Goal: Information Seeking & Learning: Learn about a topic

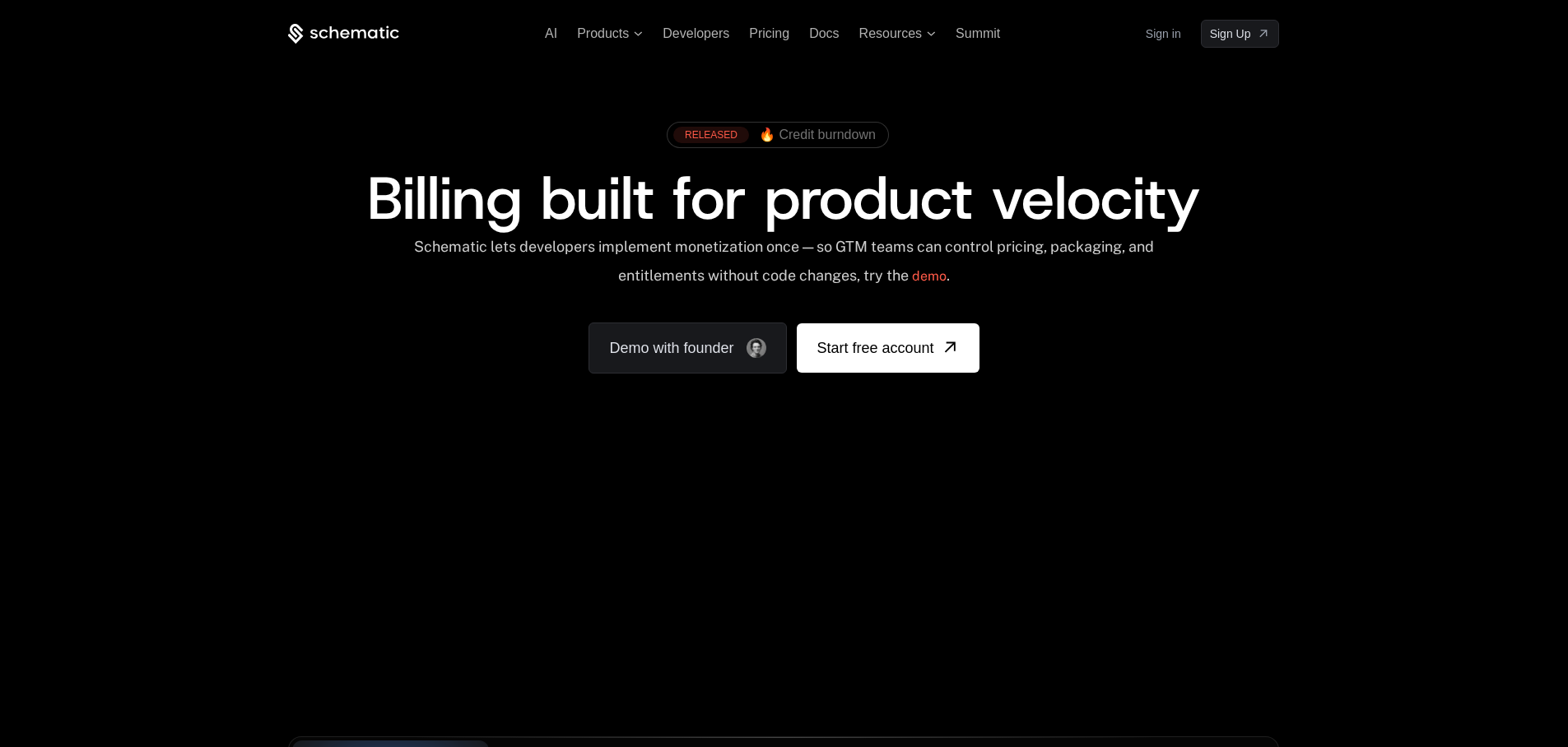
click at [981, 77] on div "RELEASED 🔥 Credit burndown Billing built for product velocity Schematic lets de…" at bounding box center [784, 243] width 1070 height 391
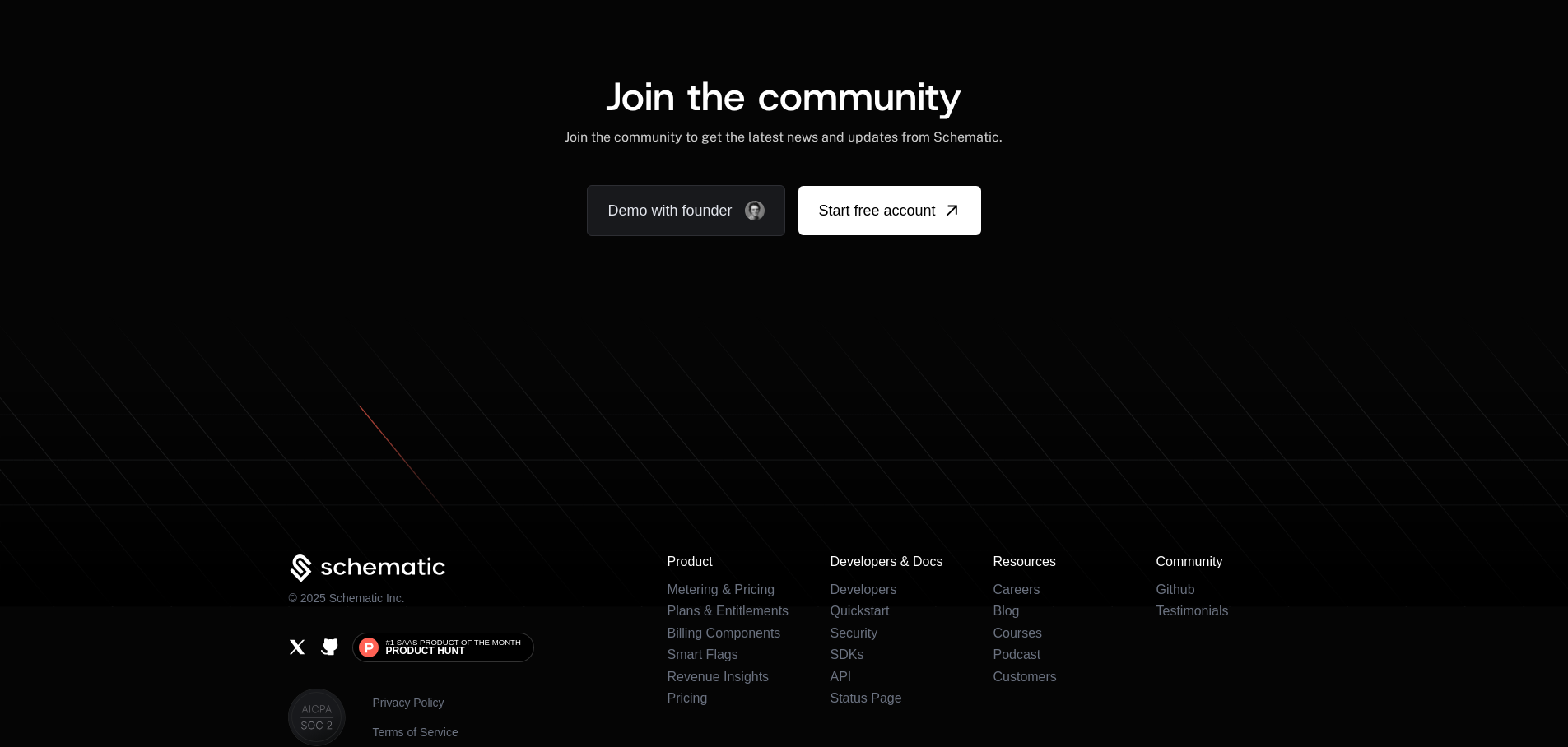
scroll to position [10095, 0]
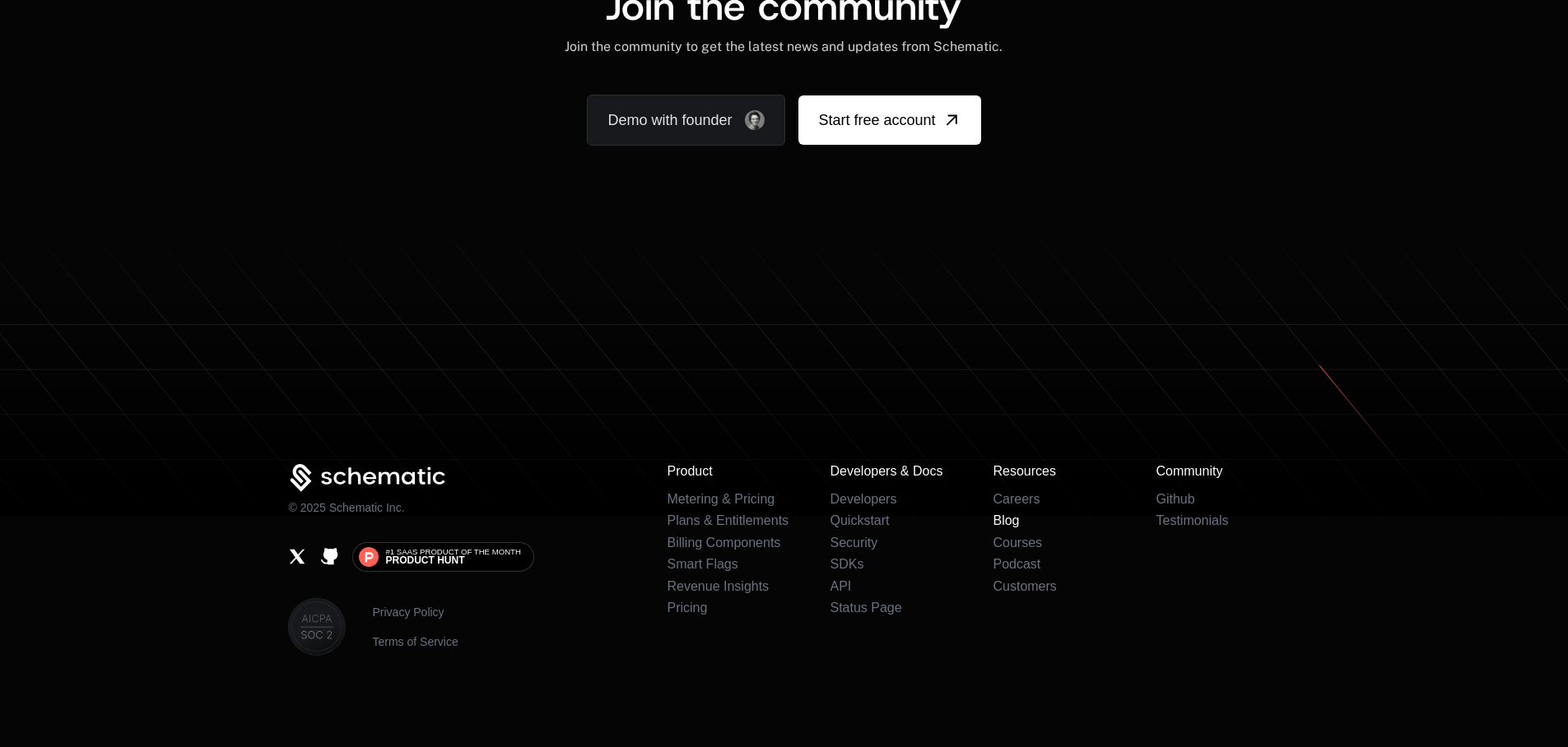
click at [1005, 520] on link "Blog" at bounding box center [1005, 520] width 26 height 14
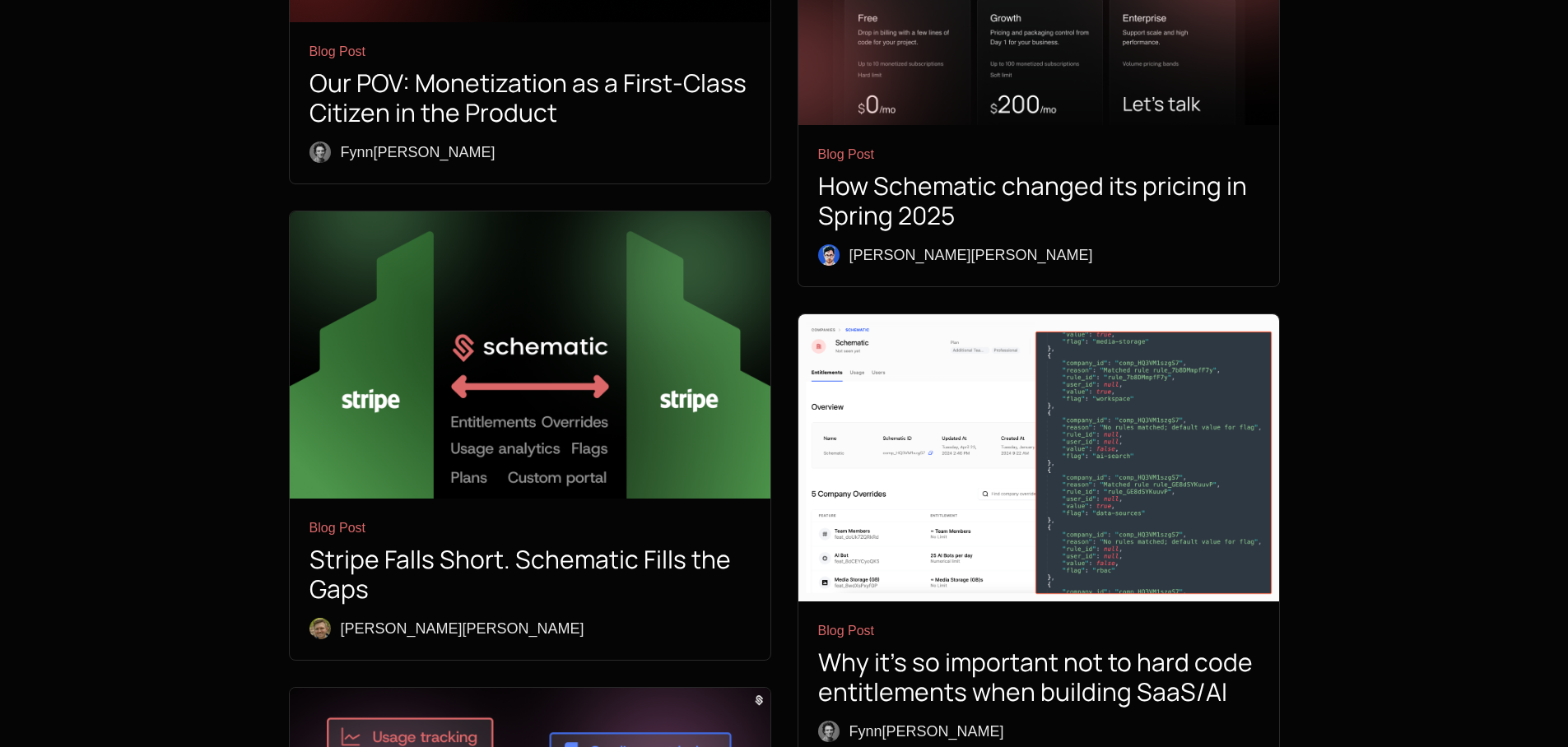
scroll to position [2928, 0]
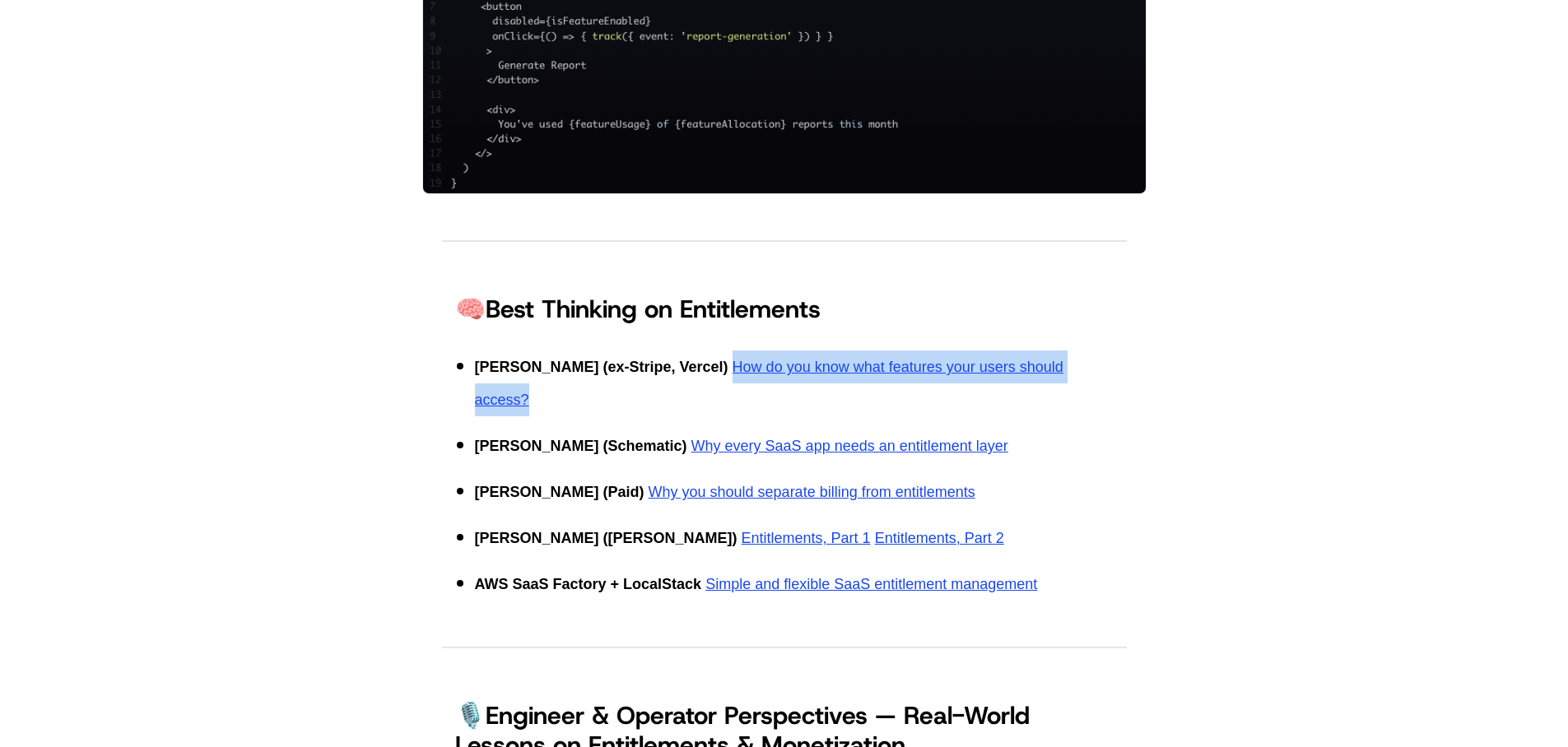
scroll to position [1555, 0]
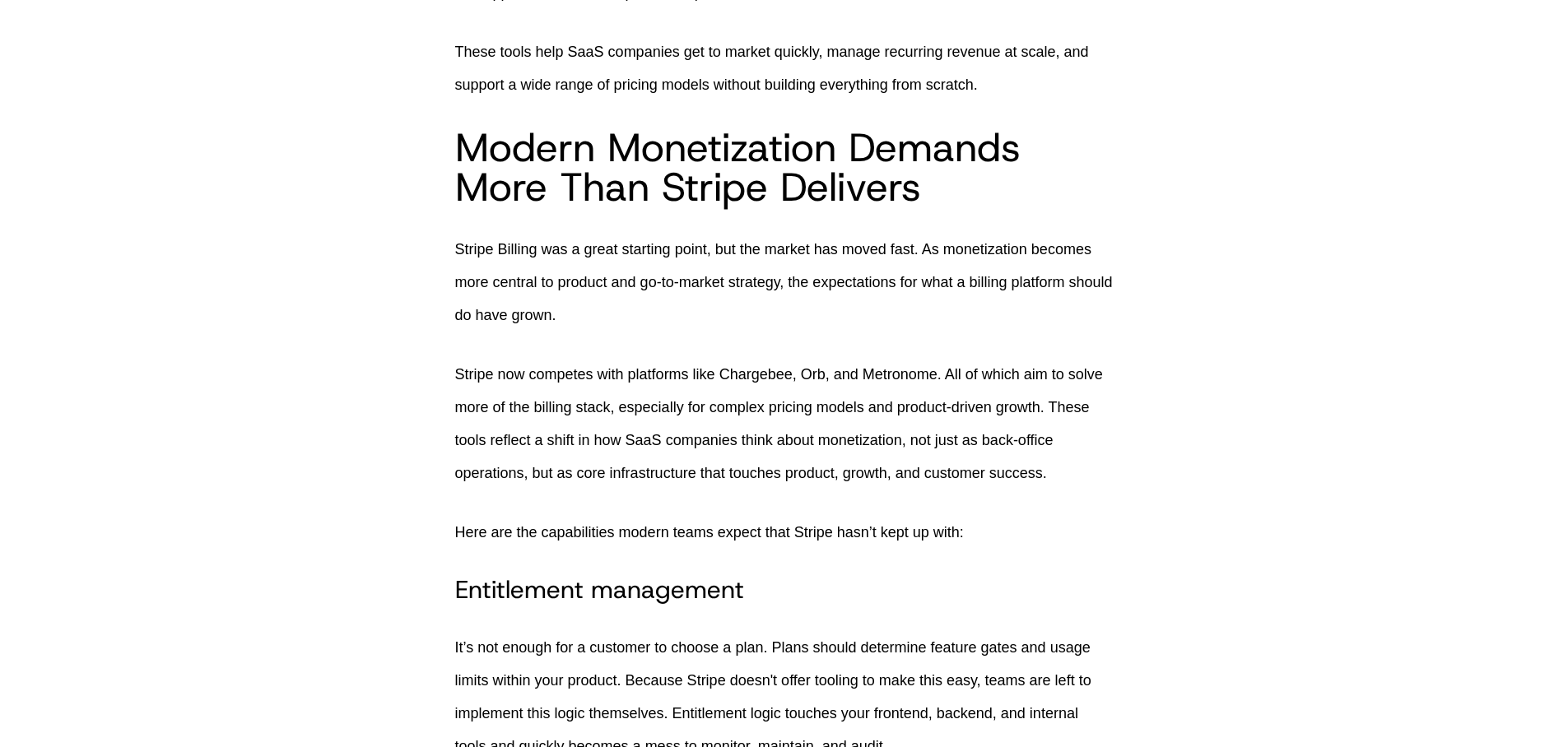
scroll to position [1120, 0]
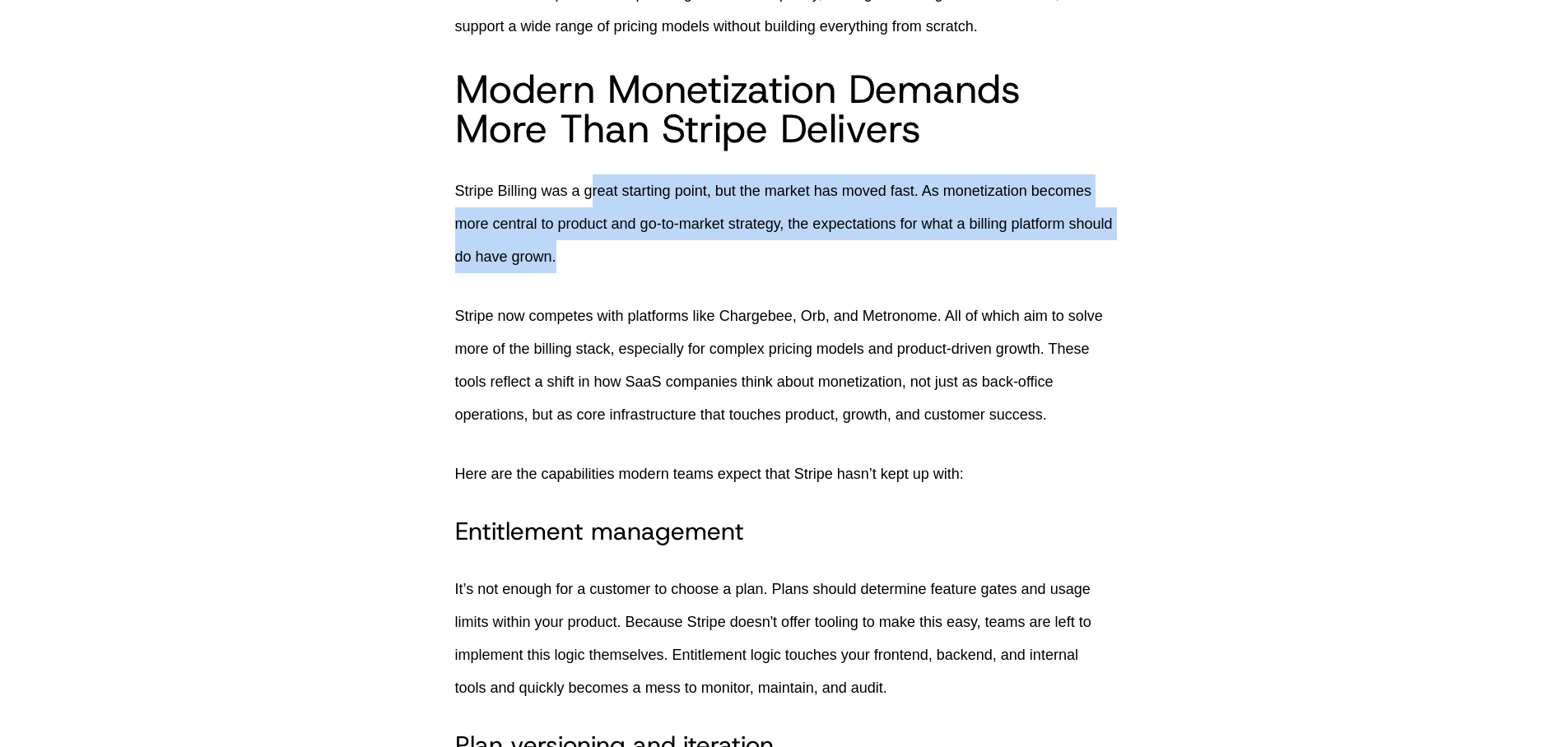
drag, startPoint x: 590, startPoint y: 200, endPoint x: 772, endPoint y: 243, distance: 187.0
click at [772, 243] on p "Stripe Billing was a great starting point, but the market has moved fast. As mo…" at bounding box center [784, 223] width 658 height 99
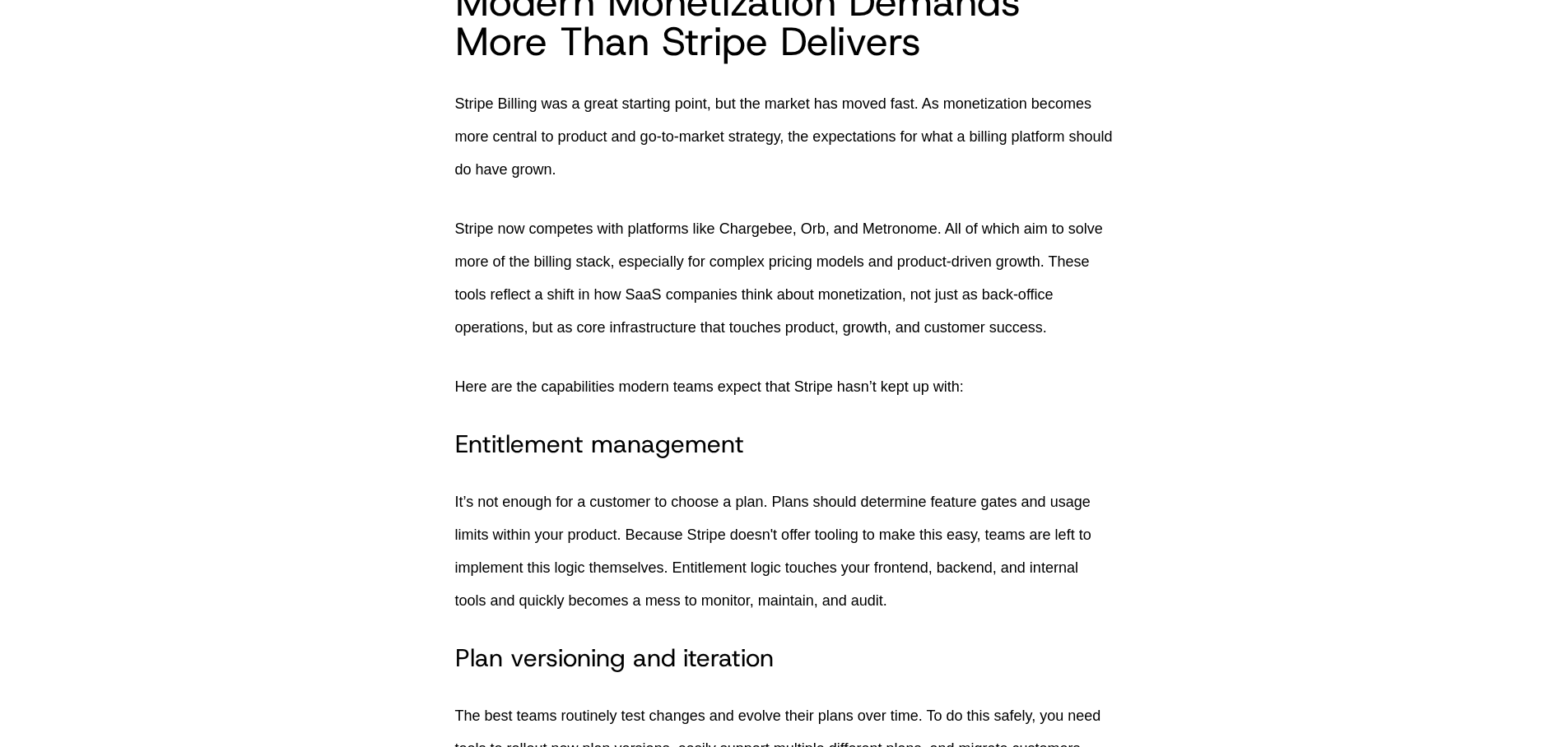
scroll to position [1218, 0]
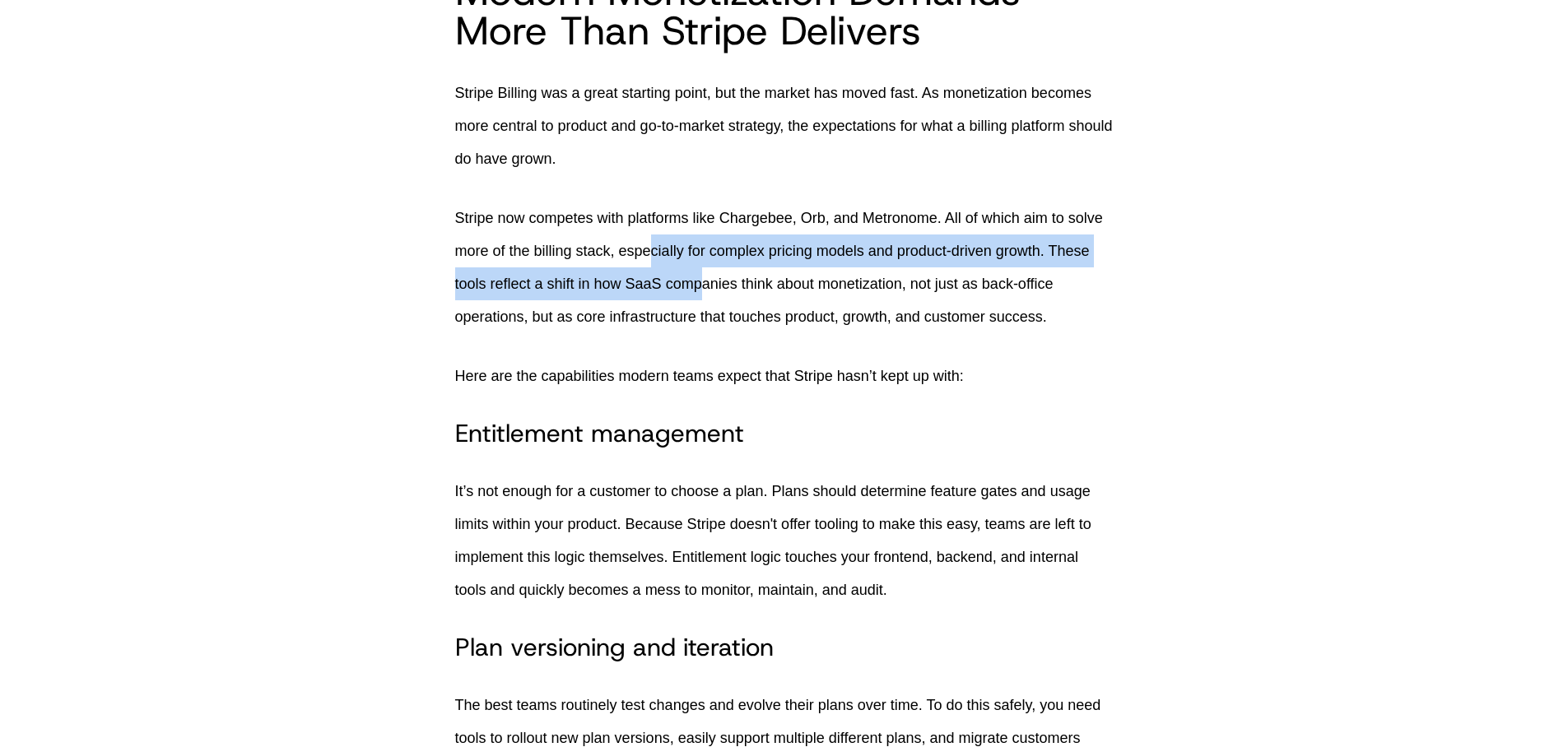
drag, startPoint x: 669, startPoint y: 250, endPoint x: 703, endPoint y: 285, distance: 48.8
click at [700, 285] on p "Stripe now competes with platforms like Chargebee, Orb, and Metronome. All of w…" at bounding box center [784, 267] width 658 height 132
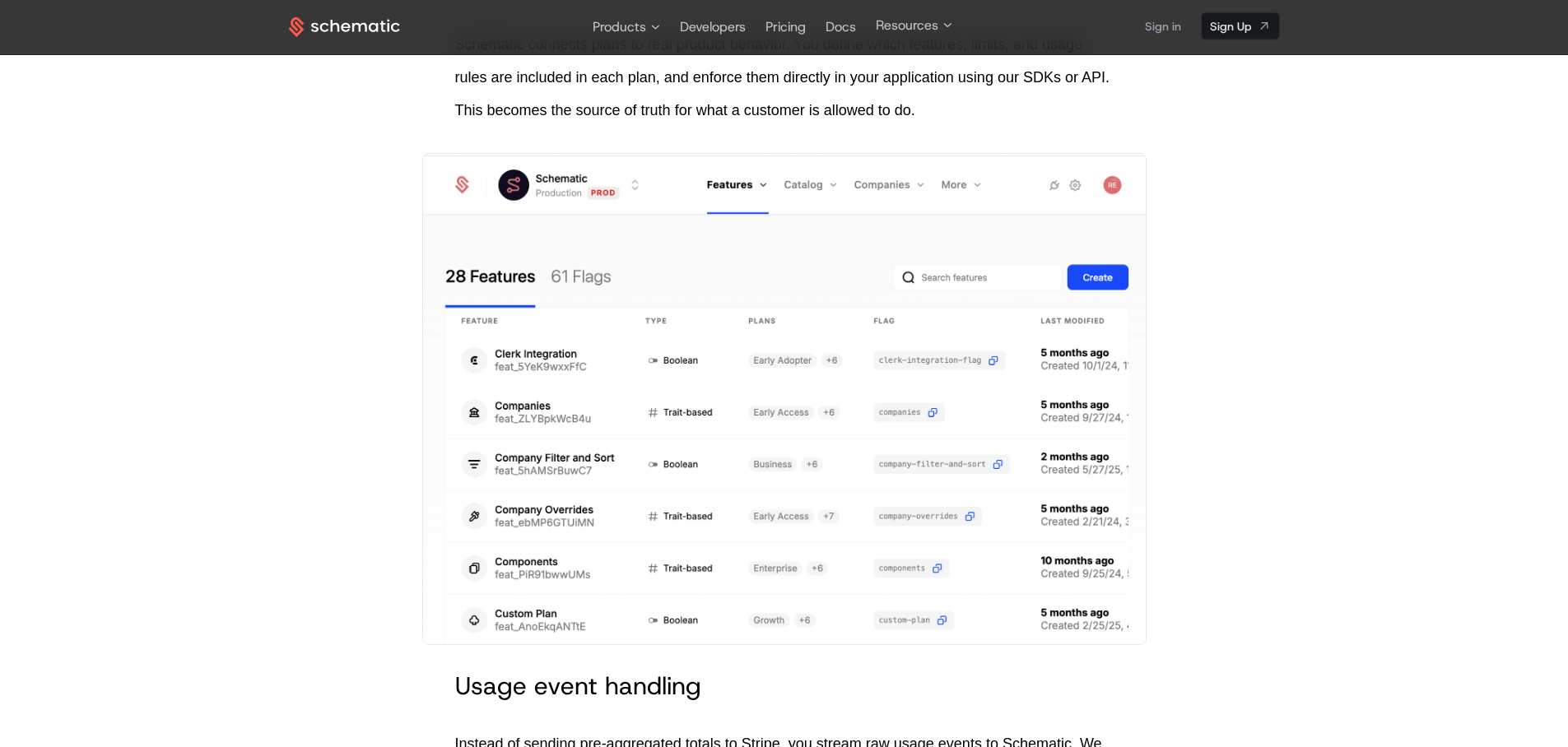
scroll to position [3287, 0]
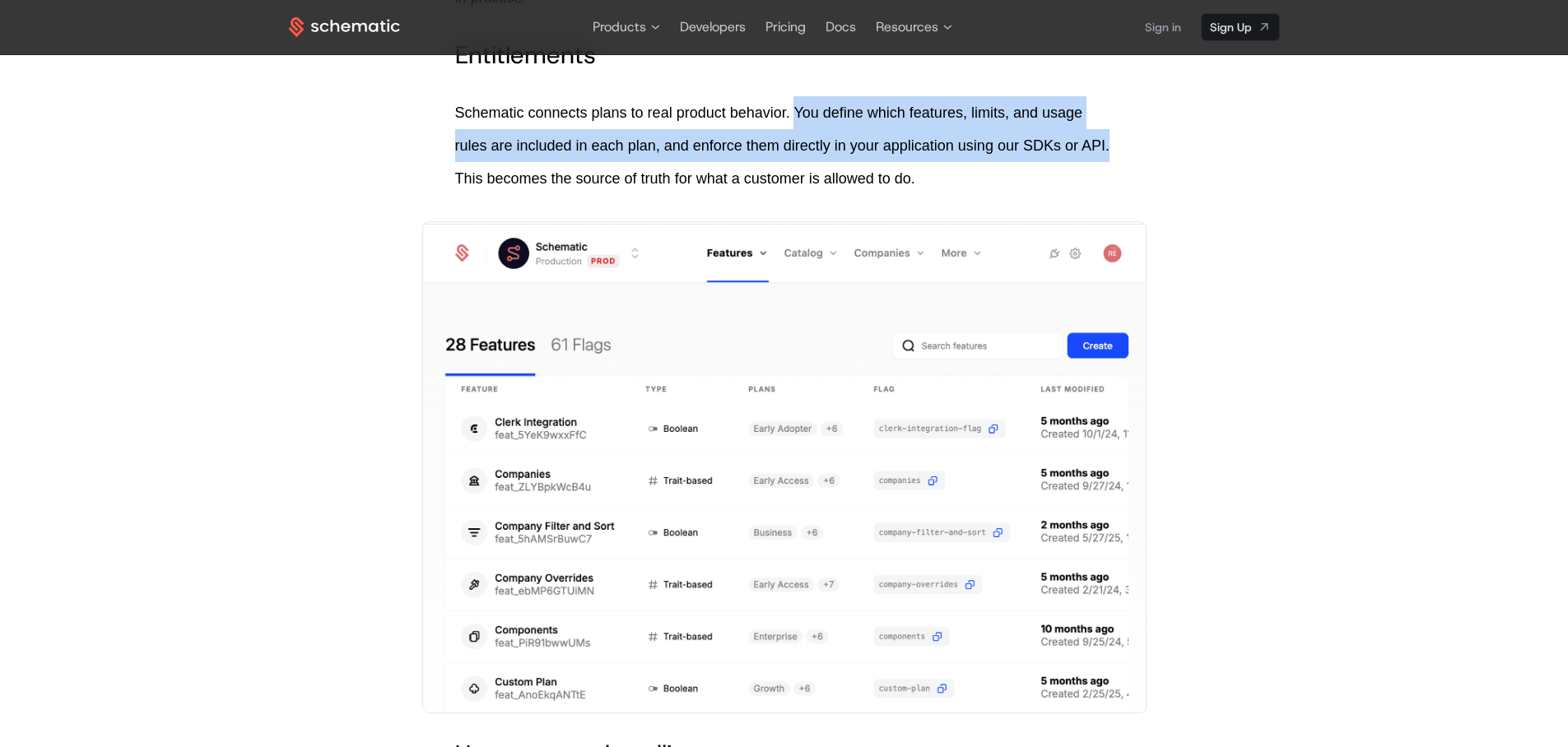
drag, startPoint x: 800, startPoint y: 143, endPoint x: 483, endPoint y: 221, distance: 326.5
click at [483, 195] on p "Schematic connects plans to real product behavior. You define which features, l…" at bounding box center [784, 146] width 658 height 99
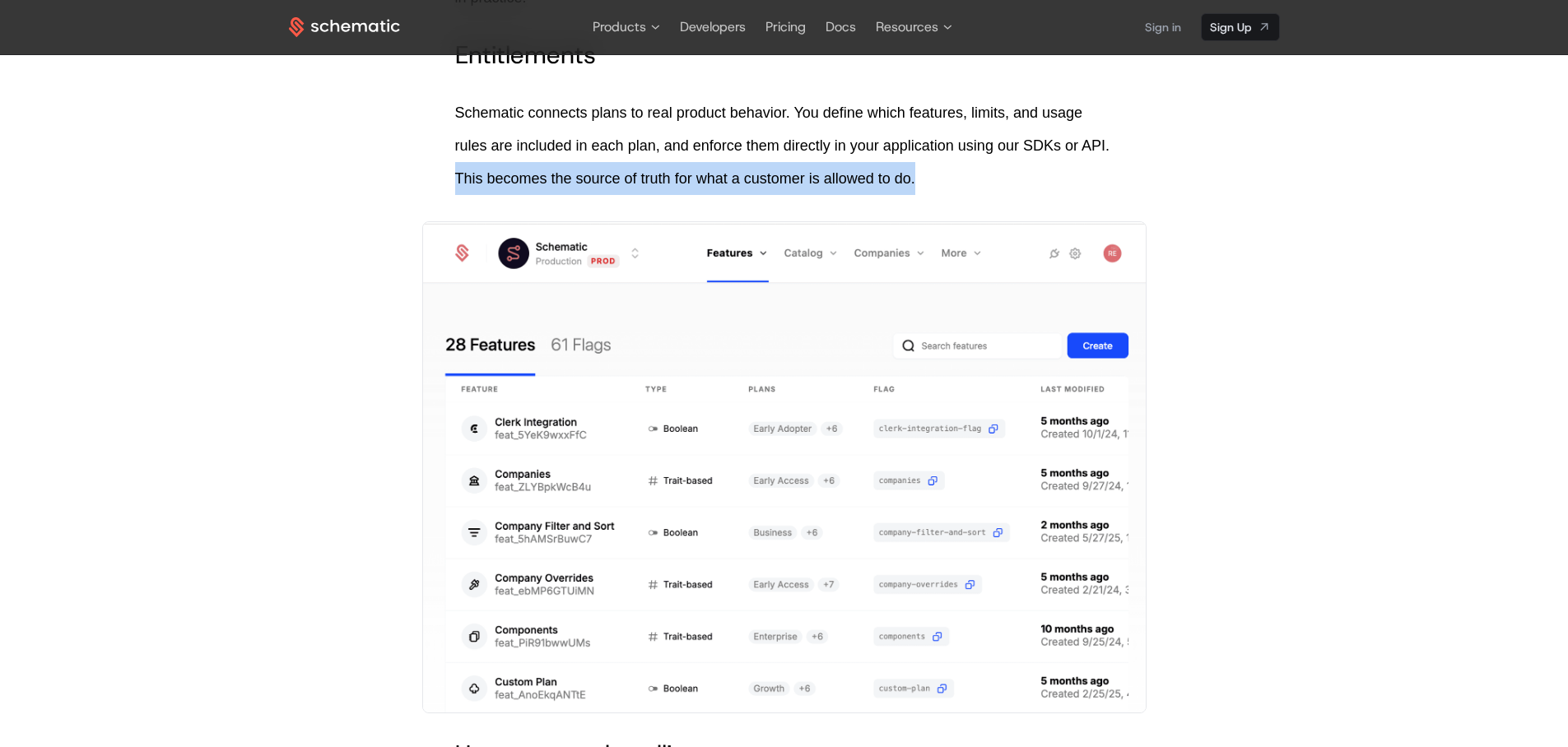
drag, startPoint x: 487, startPoint y: 216, endPoint x: 964, endPoint y: 207, distance: 477.1
click at [964, 195] on p "Schematic connects plans to real product behavior. You define which features, l…" at bounding box center [784, 146] width 658 height 99
click at [965, 195] on p "Schematic connects plans to real product behavior. You define which features, l…" at bounding box center [784, 146] width 658 height 99
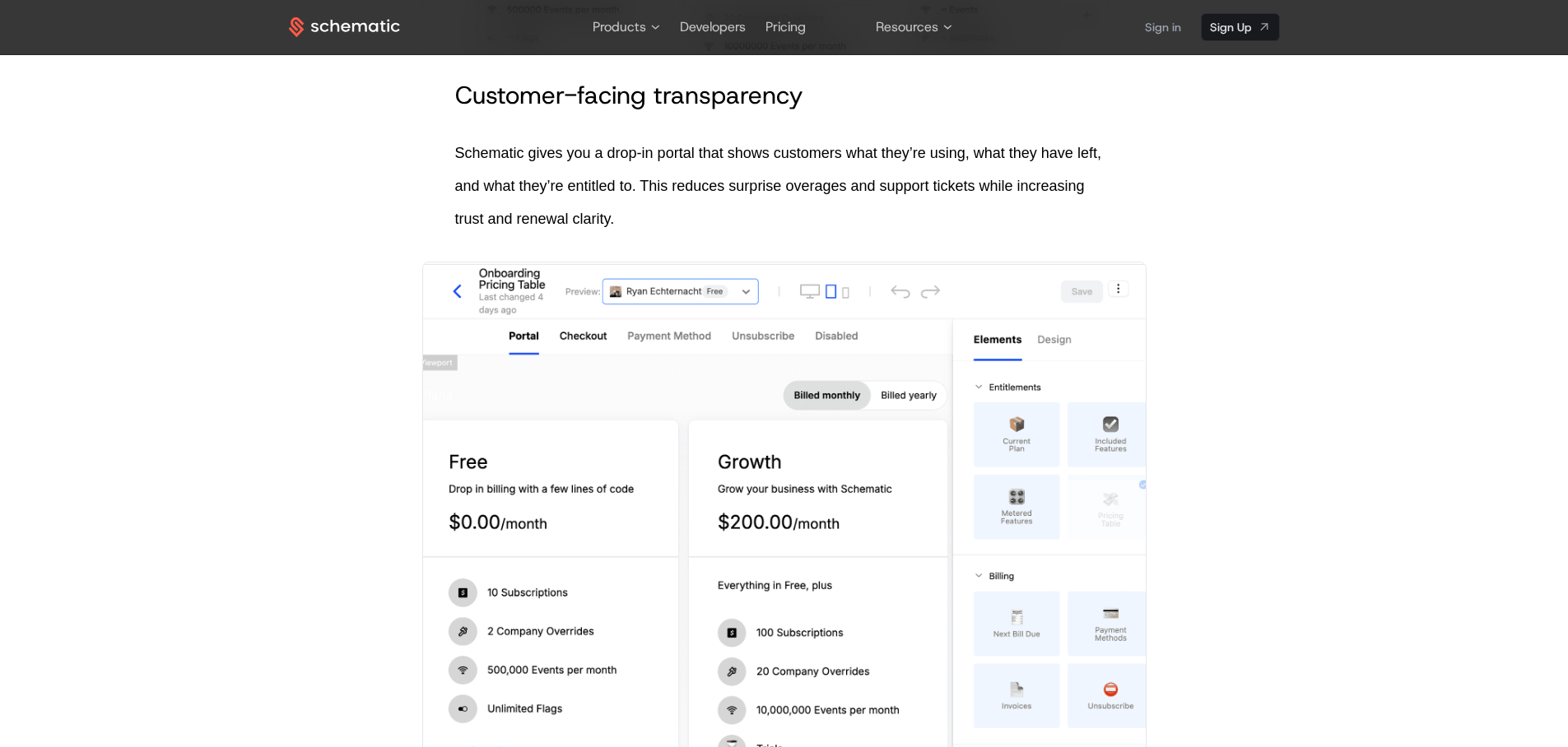
scroll to position [5952, 0]
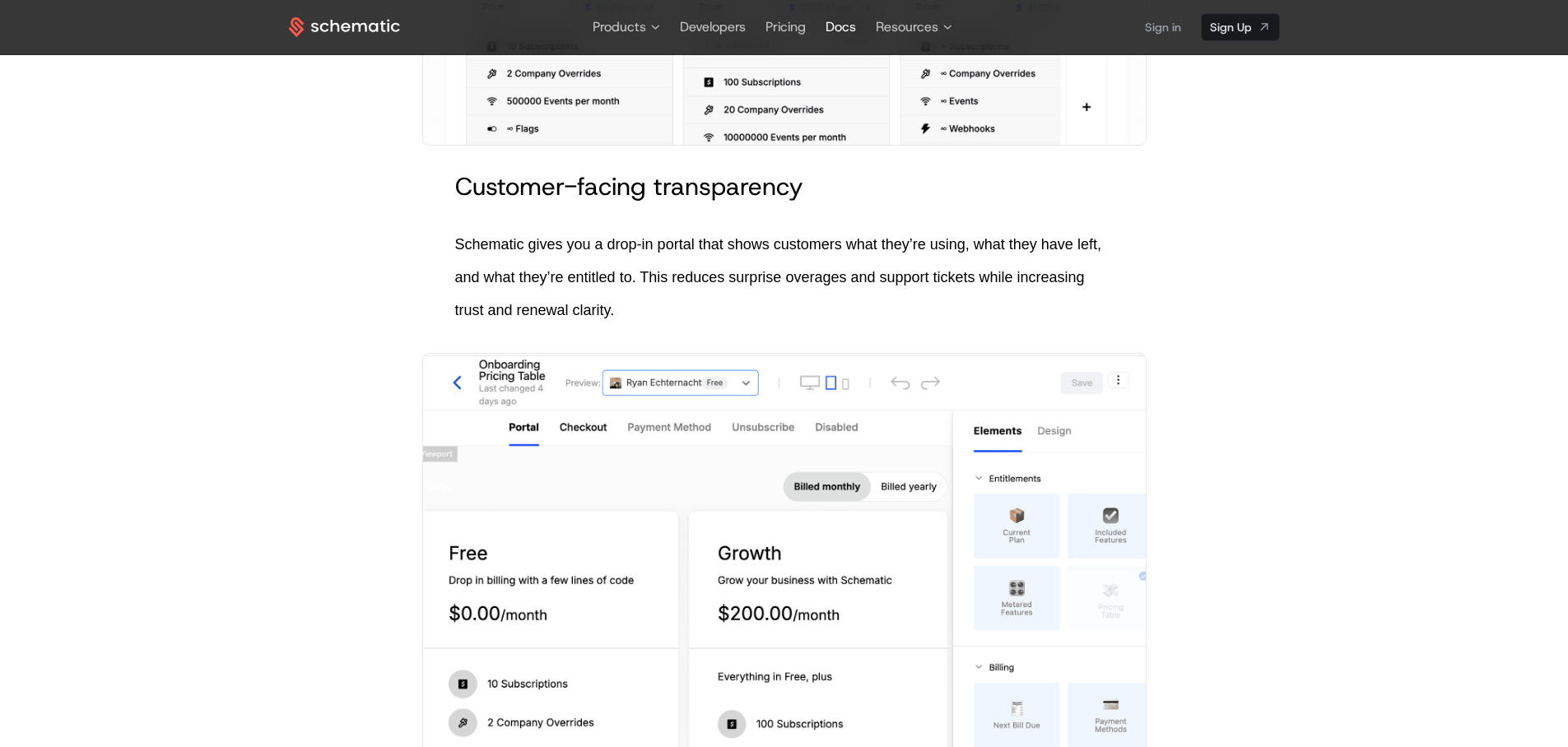
click at [832, 33] on span "Docs" at bounding box center [840, 27] width 31 height 18
